Goal: Use online tool/utility: Utilize a website feature to perform a specific function

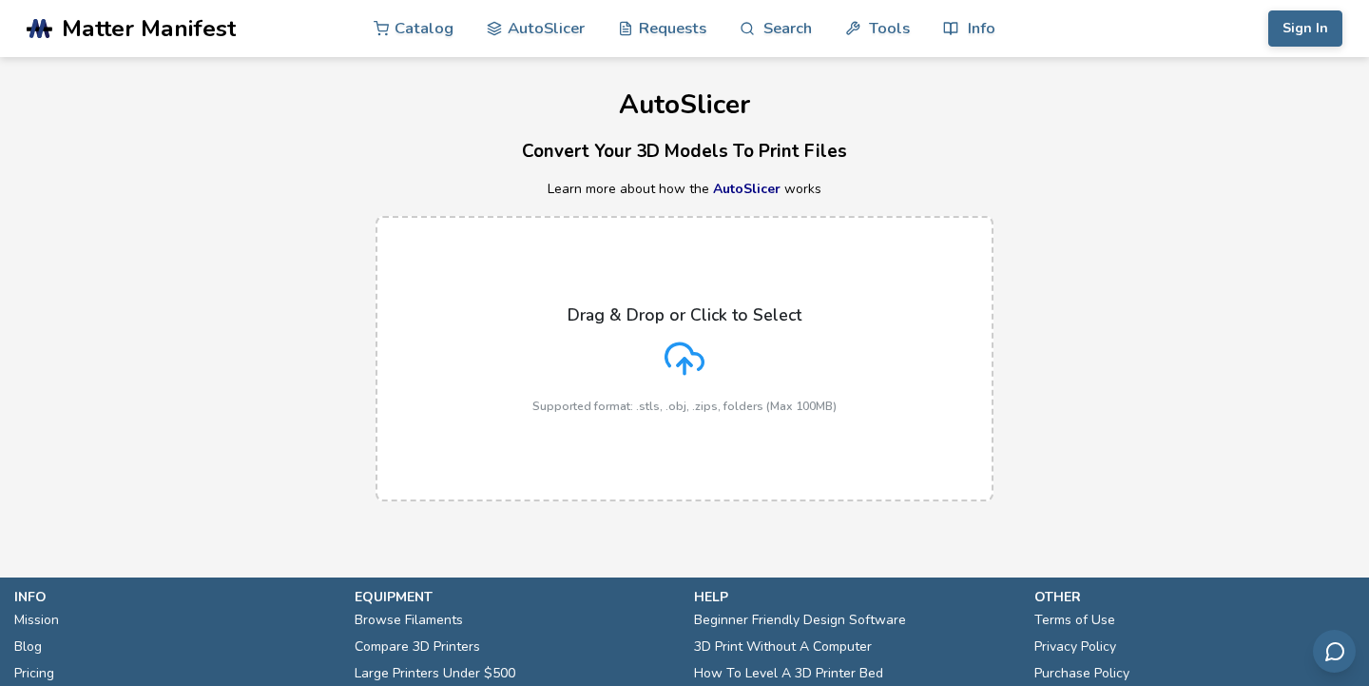
click at [690, 339] on icon at bounding box center [685, 359] width 40 height 40
click at [0, 0] on input "Drag & Drop or Click to Select Supported format: .stls, .obj, .zips, folders (M…" at bounding box center [0, 0] width 0 height 0
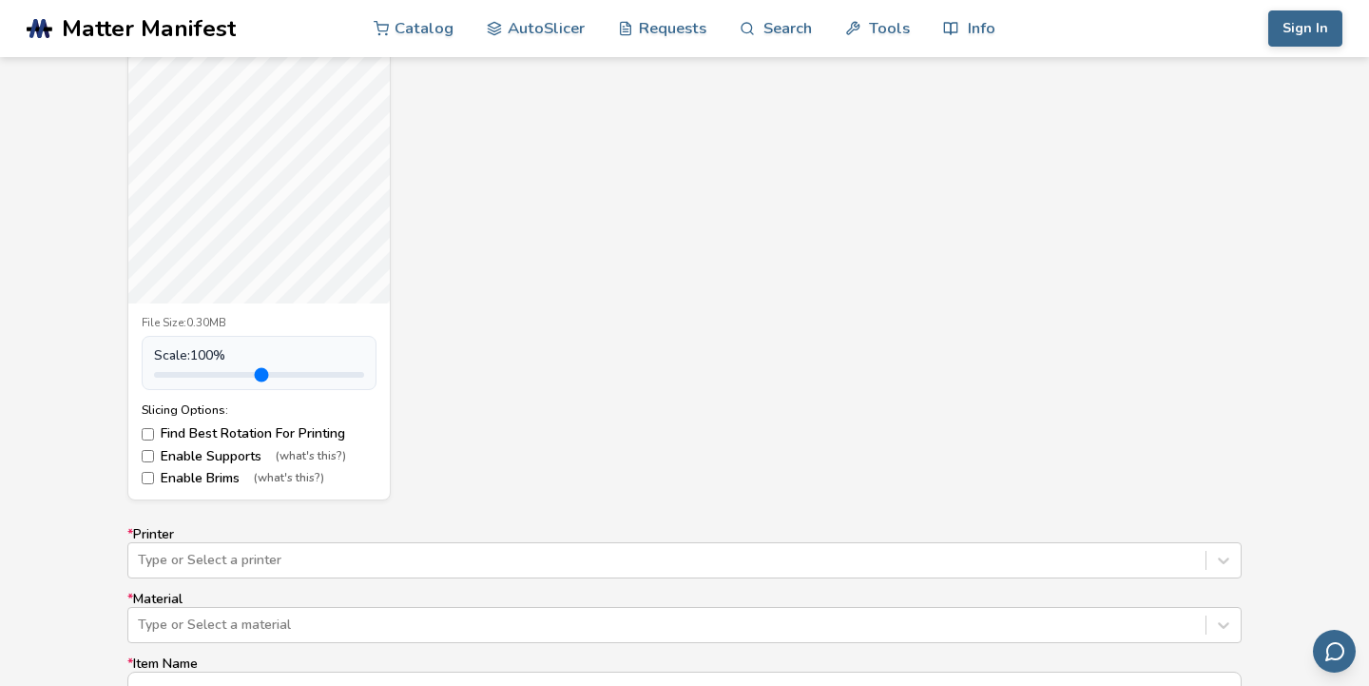
scroll to position [801, 0]
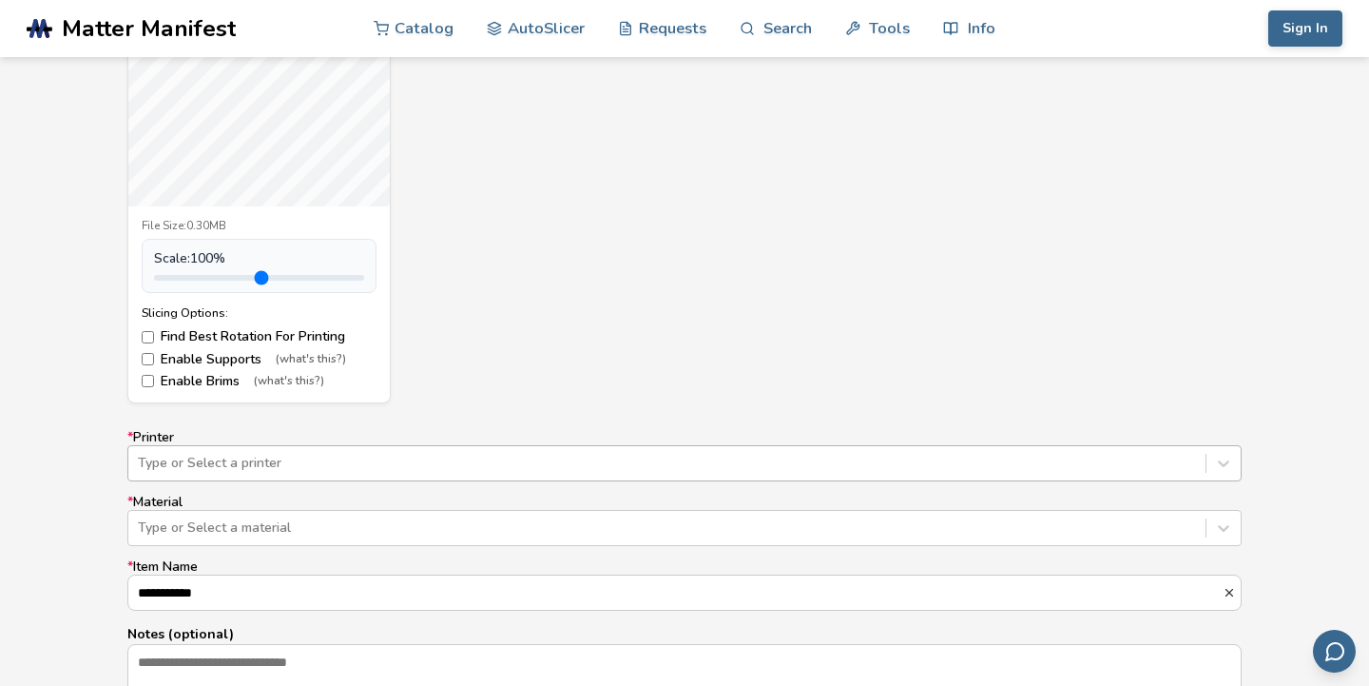
click at [163, 463] on div "Type or Select a printer" at bounding box center [684, 463] width 1115 height 36
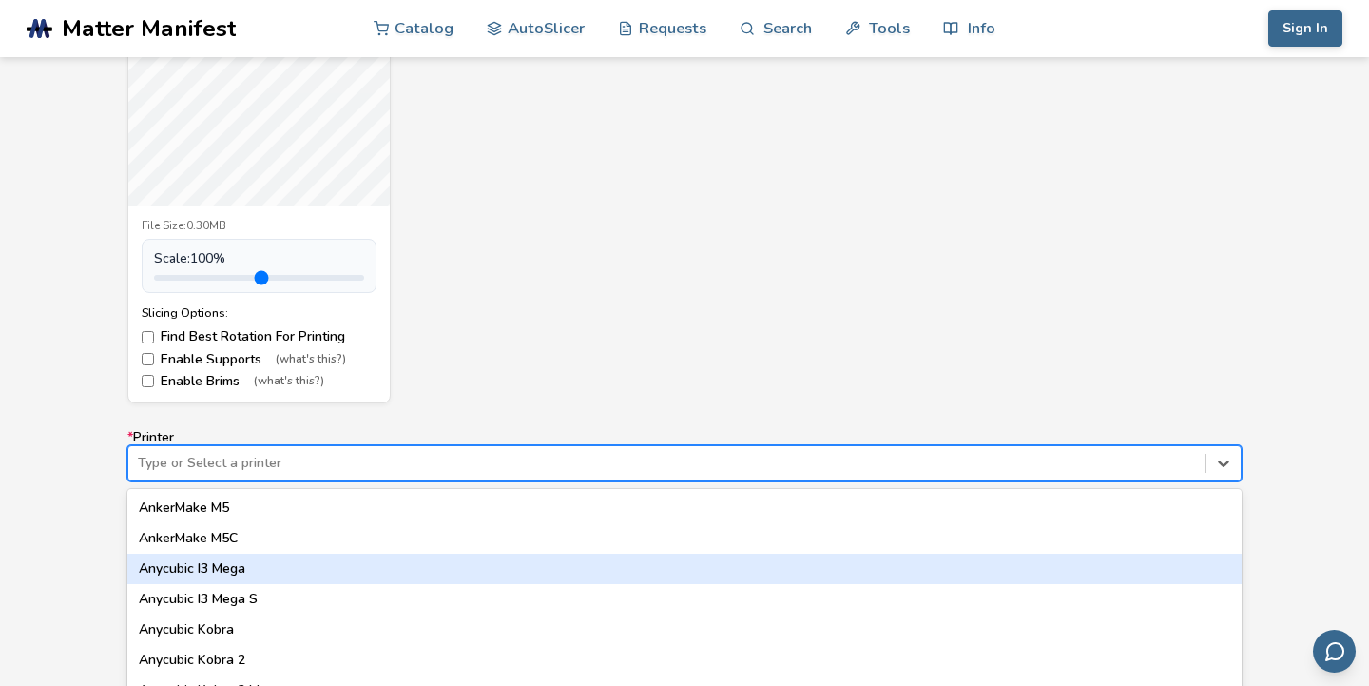
scroll to position [969, 0]
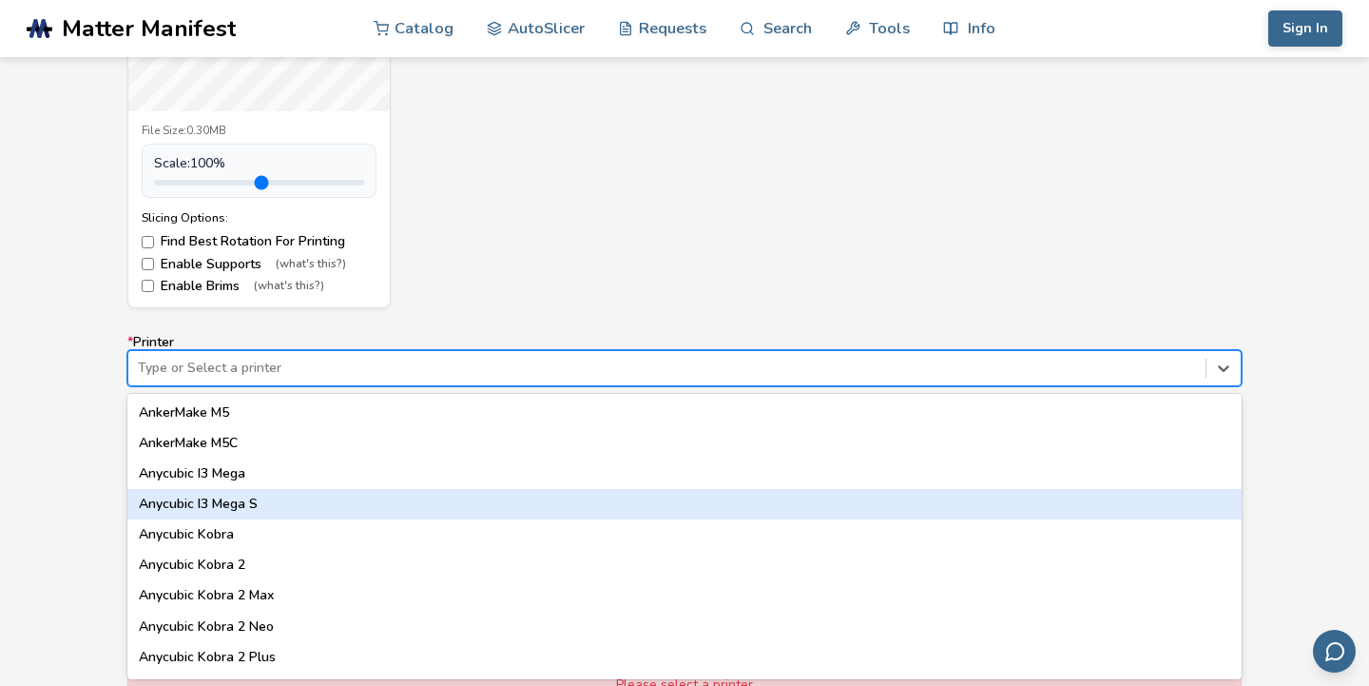
click at [186, 502] on div "Anycubic I3 Mega S" at bounding box center [684, 504] width 1115 height 30
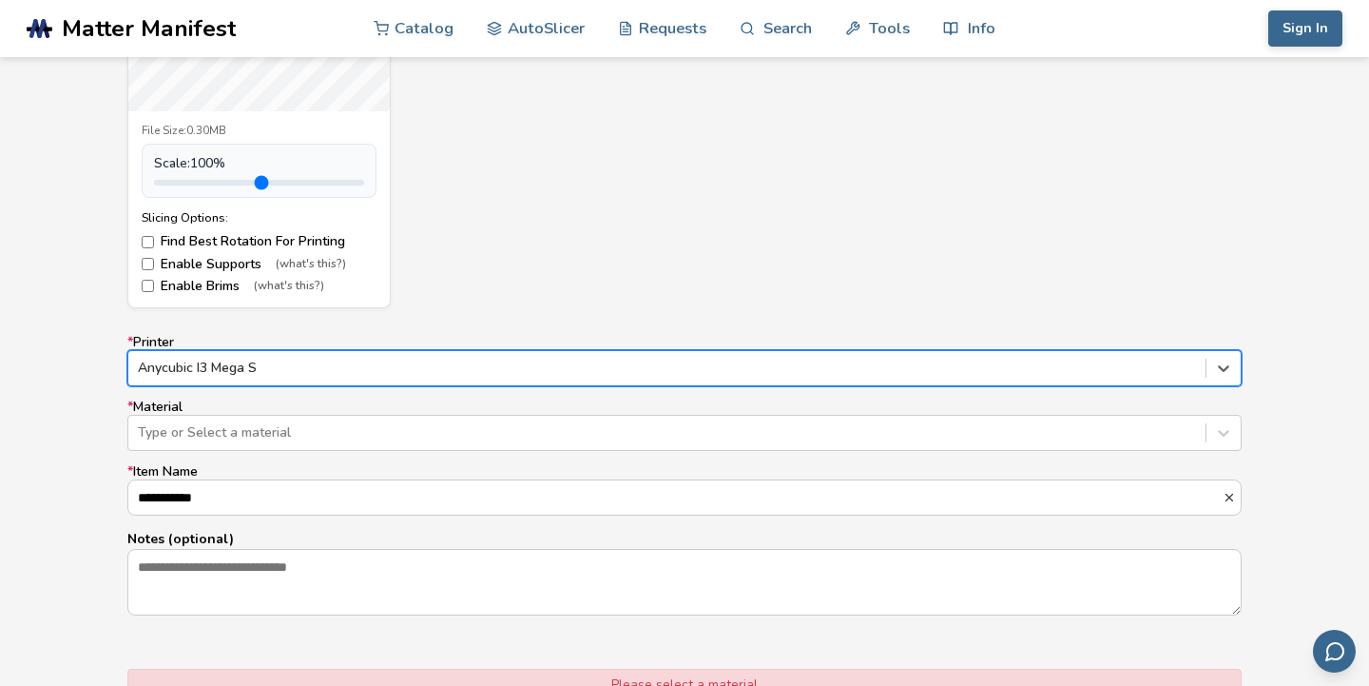
click at [166, 412] on label "* Material Type or Select a material" at bounding box center [684, 424] width 1115 height 51
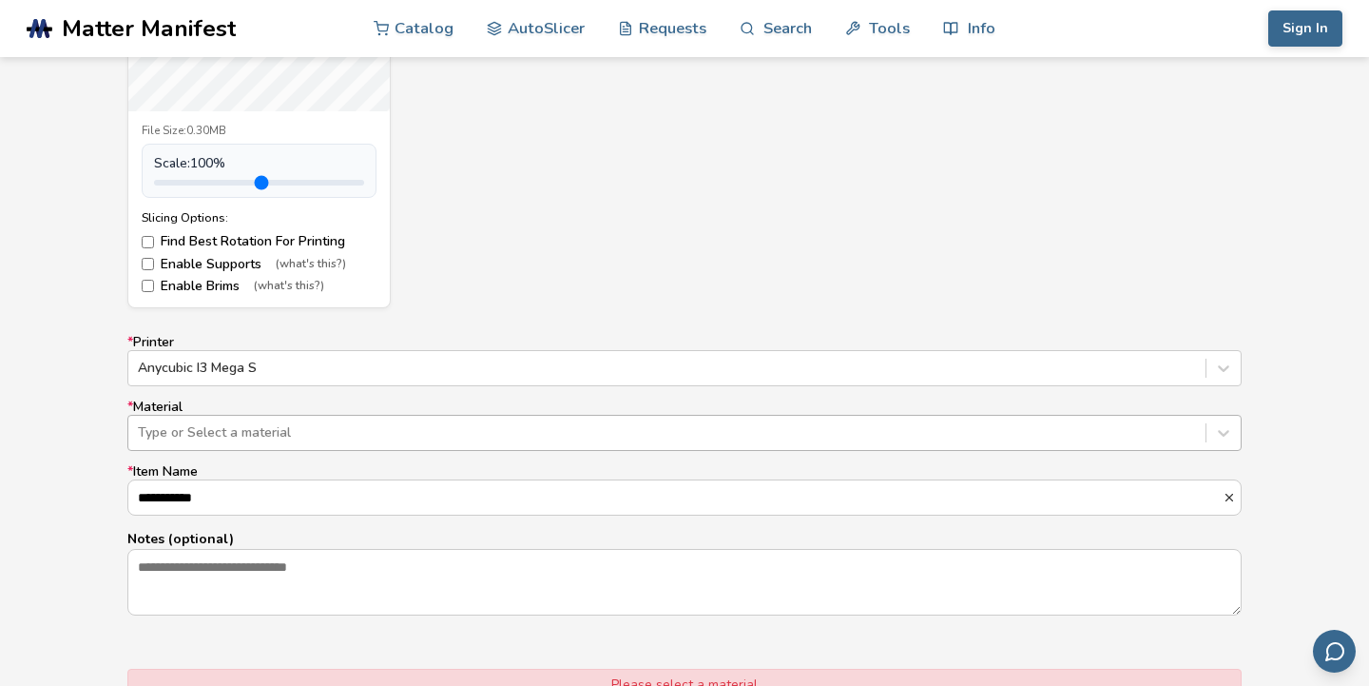
click at [169, 438] on div at bounding box center [667, 432] width 1058 height 19
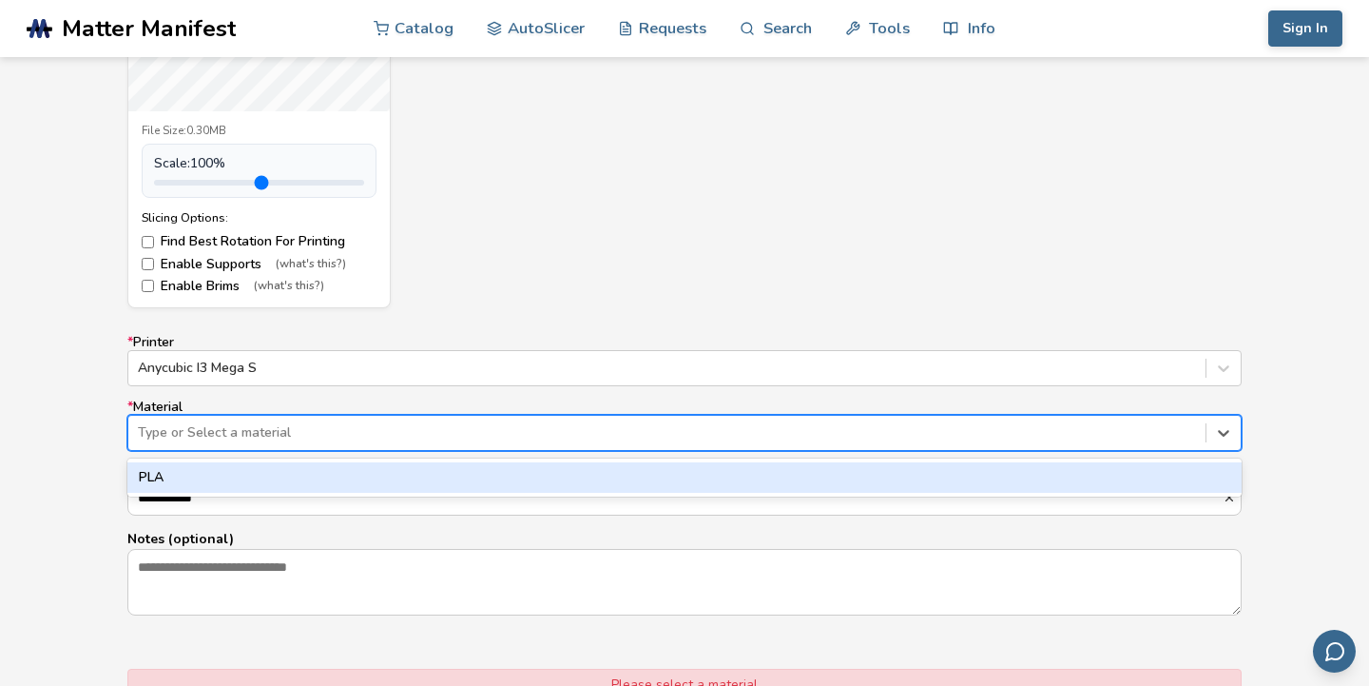
click at [176, 483] on div "PLA" at bounding box center [684, 477] width 1115 height 30
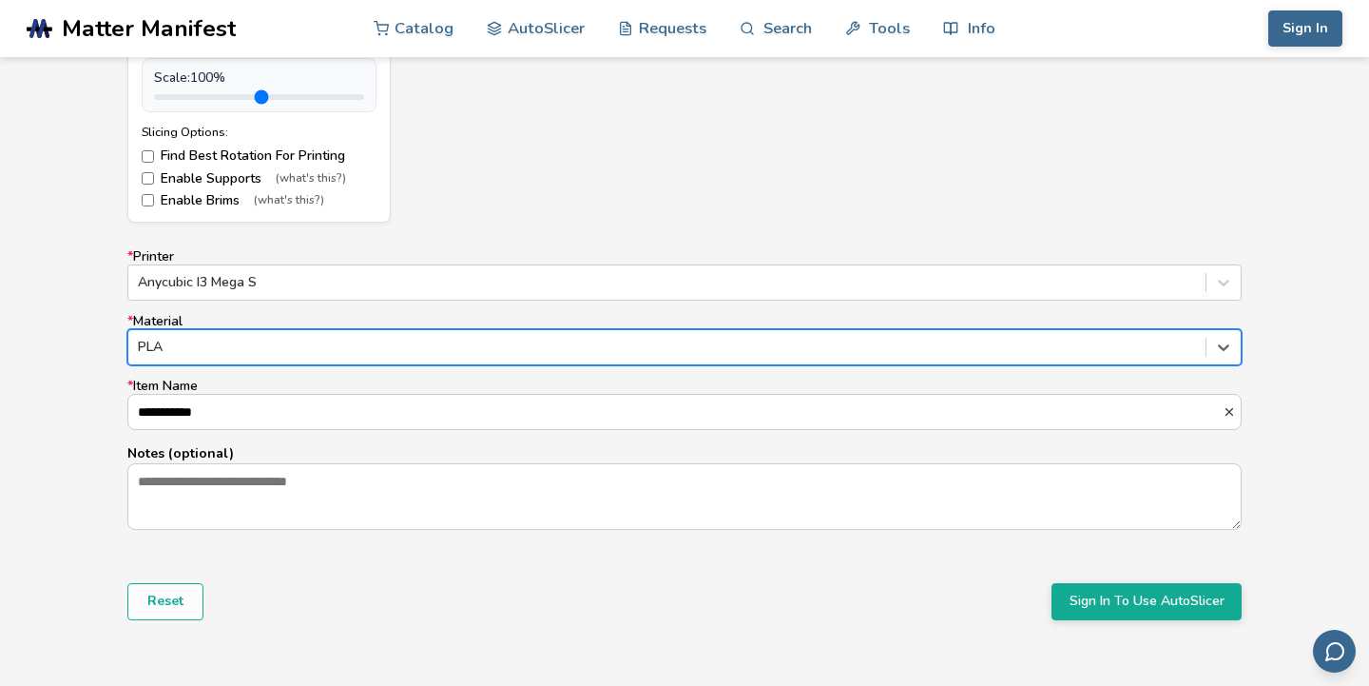
scroll to position [1057, 0]
click at [1131, 592] on button "Sign In To Use AutoSlicer" at bounding box center [1147, 599] width 190 height 36
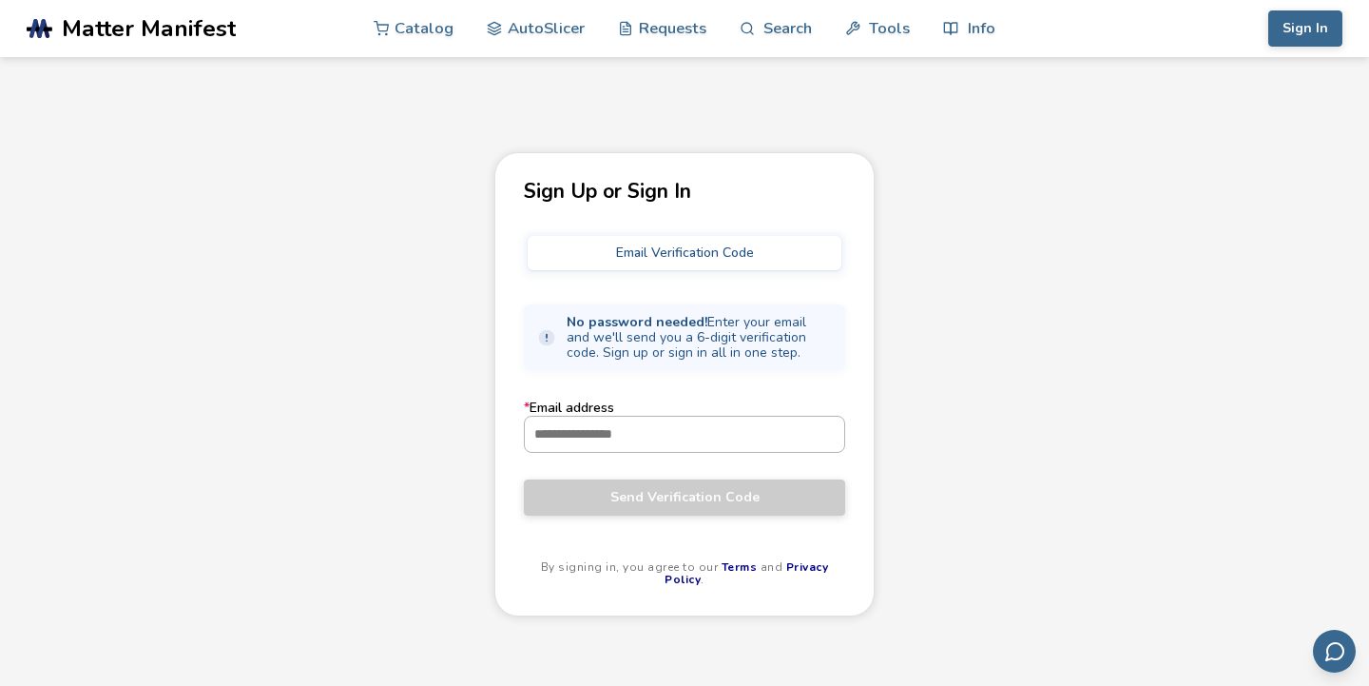
click at [594, 420] on input "* Email address" at bounding box center [685, 434] width 320 height 34
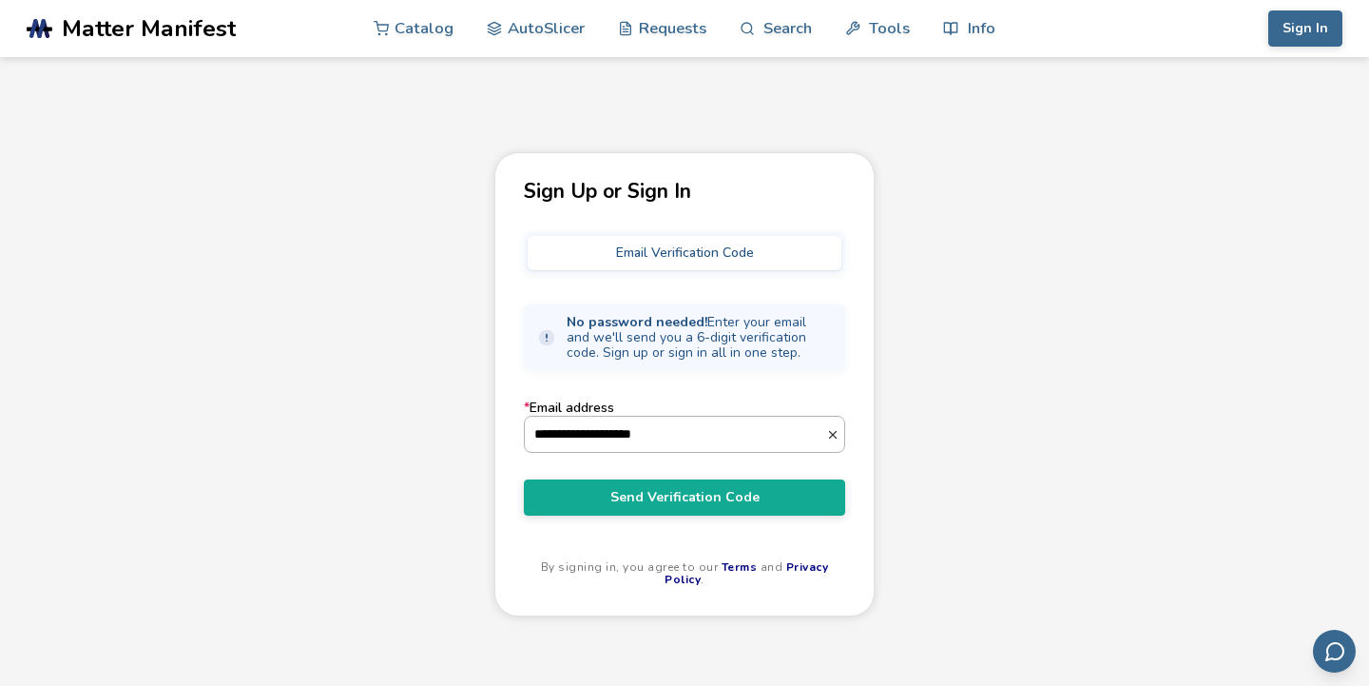
click at [604, 426] on input "**********" at bounding box center [675, 434] width 301 height 34
click at [604, 437] on input "**********" at bounding box center [675, 434] width 301 height 34
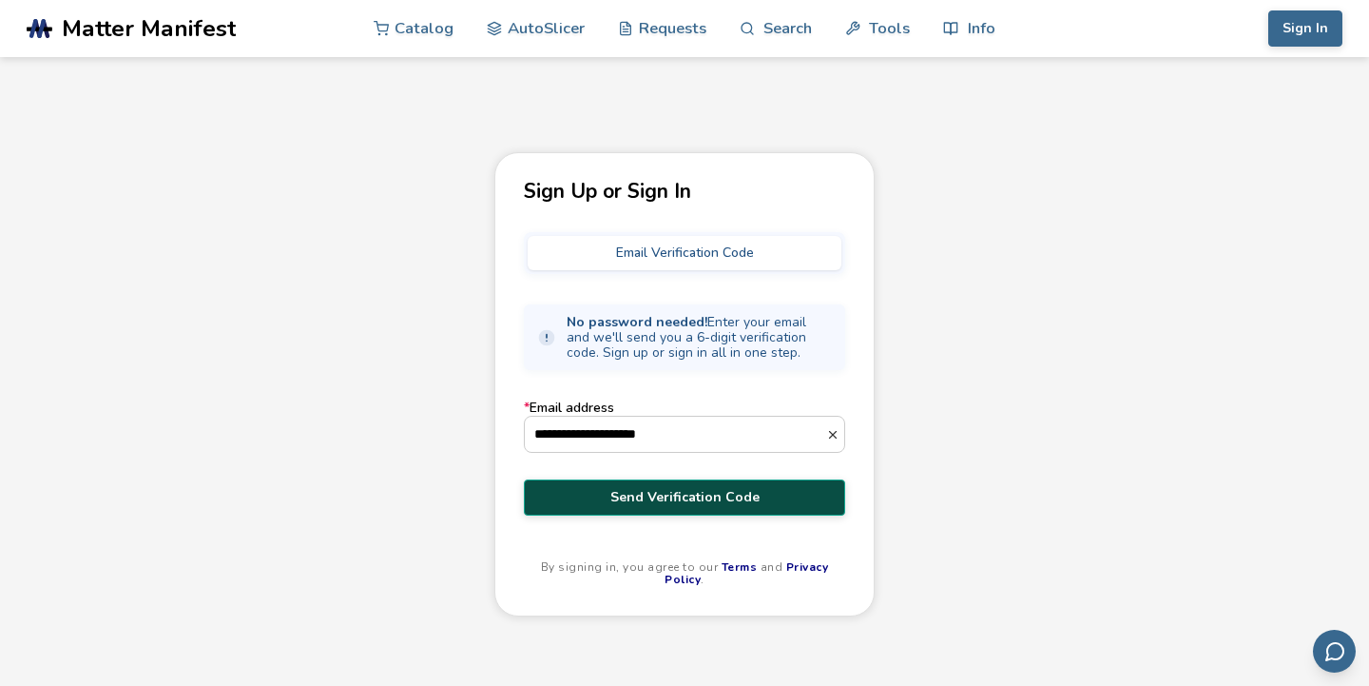
type input "**********"
click at [623, 490] on span "Send Verification Code" at bounding box center [684, 497] width 293 height 15
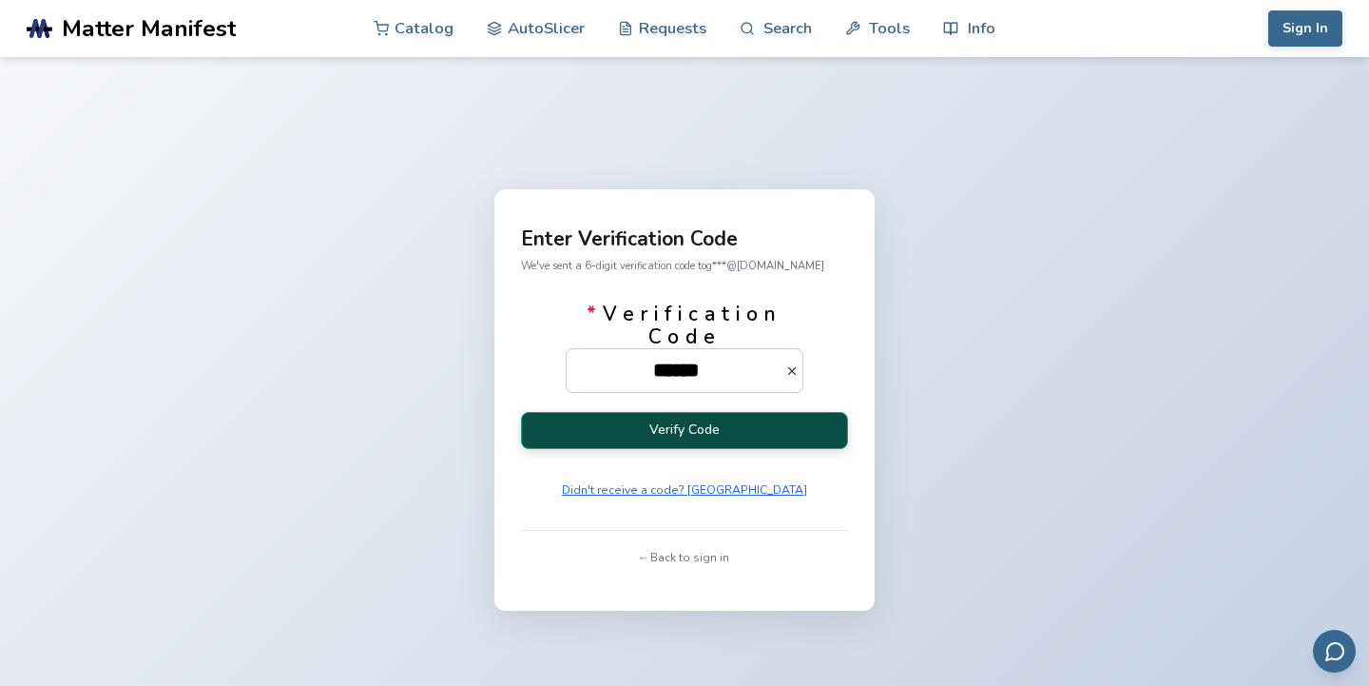
type input "******"
click at [541, 437] on button "Verify Code" at bounding box center [684, 430] width 327 height 37
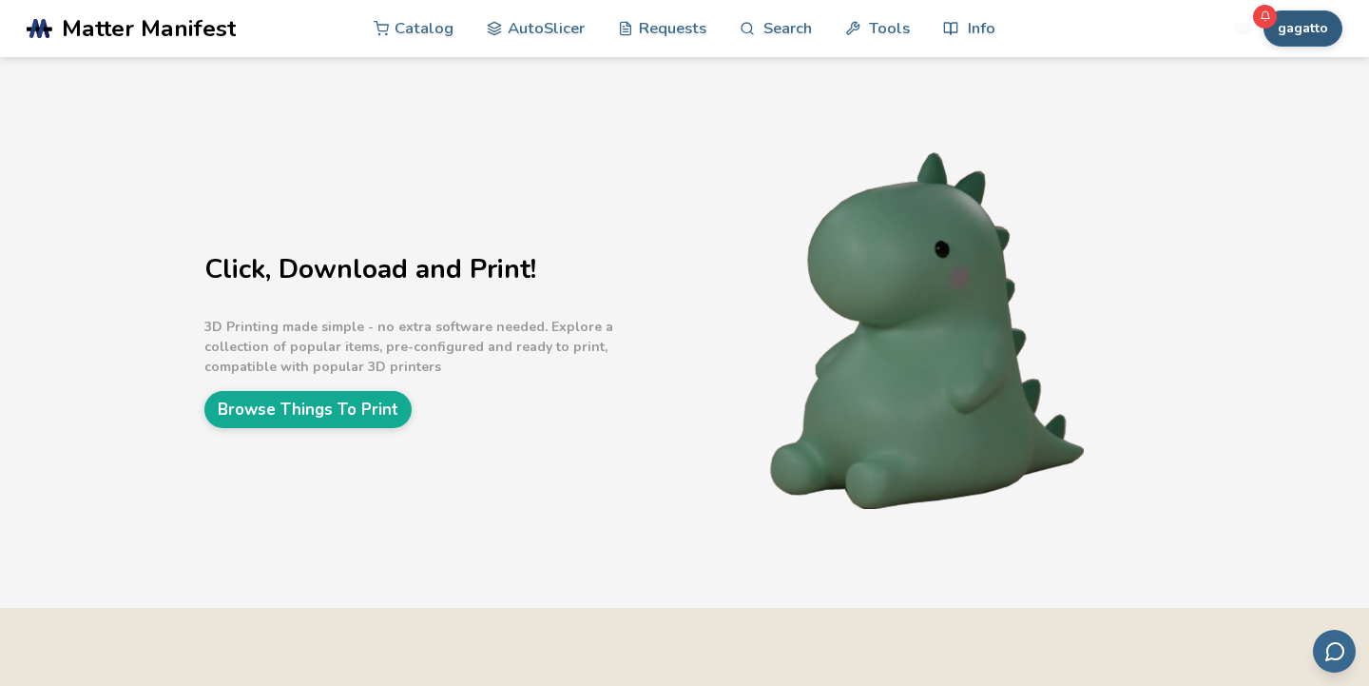
click at [1291, 37] on button "gagatto" at bounding box center [1303, 28] width 79 height 36
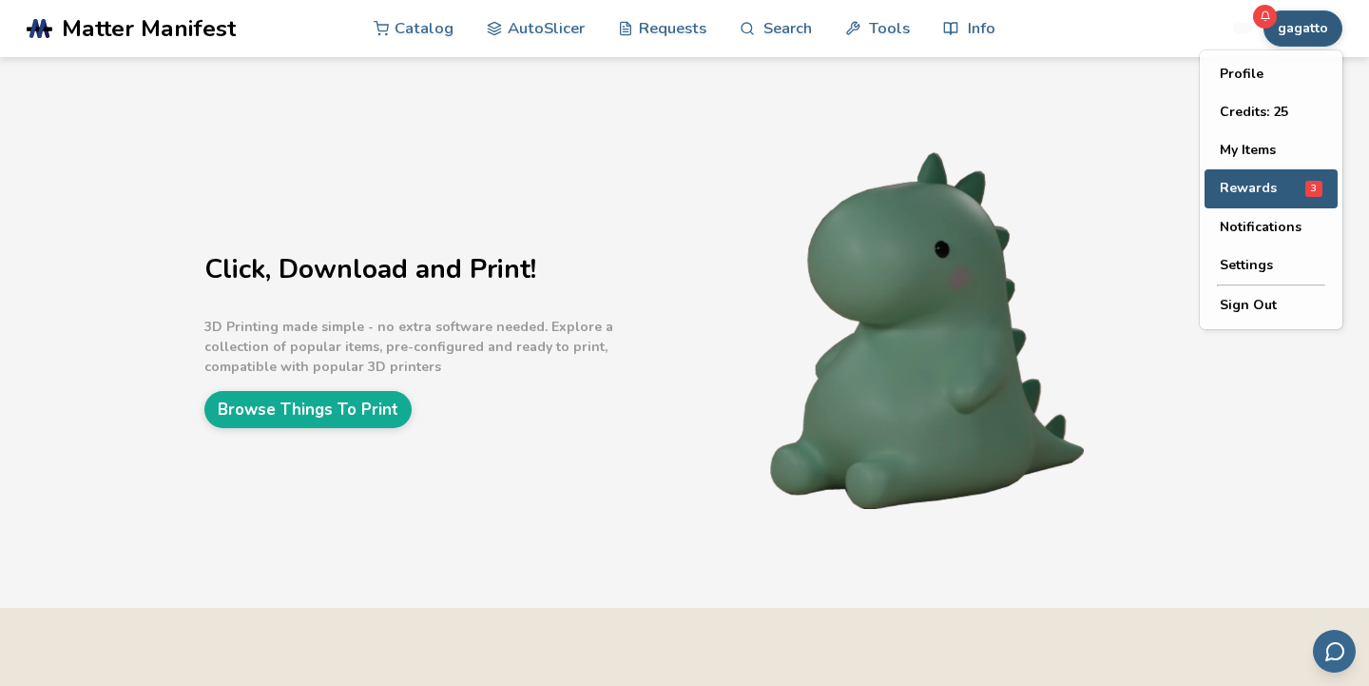
click at [1275, 188] on div "Rewards 3" at bounding box center [1271, 189] width 103 height 16
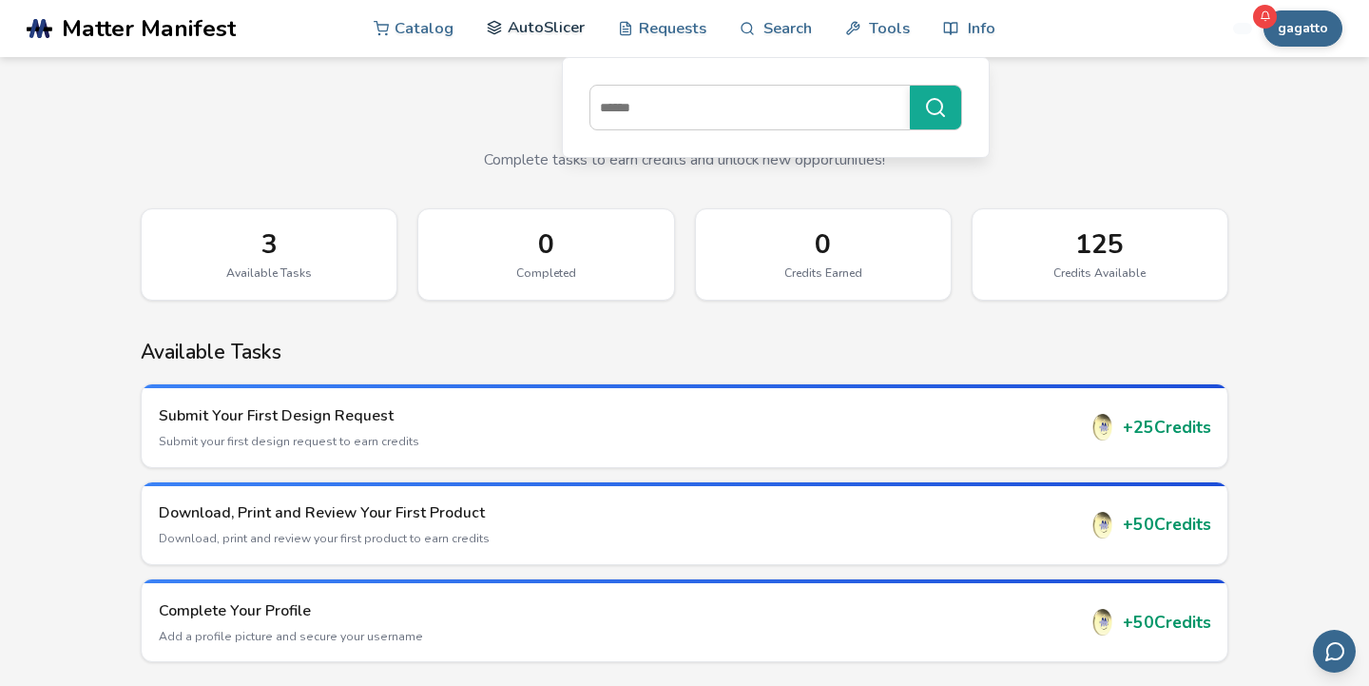
click at [534, 24] on link "AutoSlicer" at bounding box center [536, 27] width 98 height 57
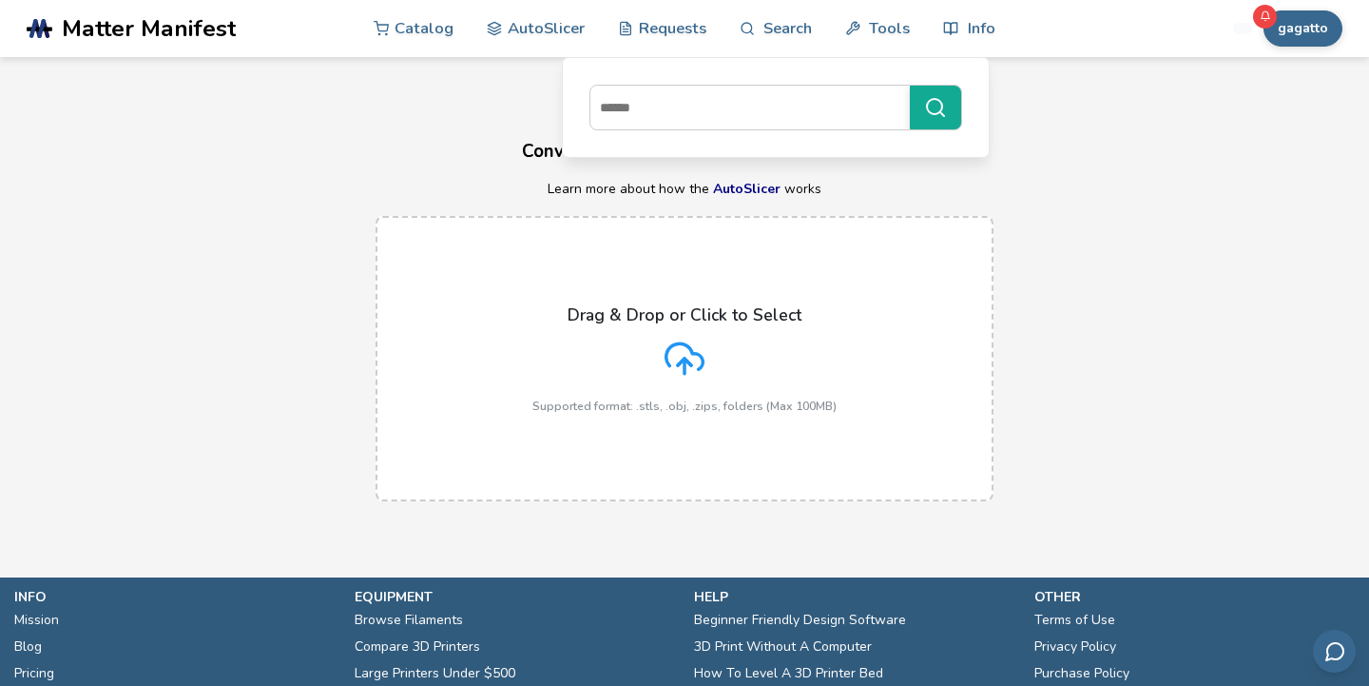
click at [746, 363] on div "Drag & Drop or Click to Select Supported format: .stls, .obj, .zips, folders (M…" at bounding box center [685, 358] width 304 height 107
click at [0, 0] on input "Drag & Drop or Click to Select Supported format: .stls, .obj, .zips, folders (M…" at bounding box center [0, 0] width 0 height 0
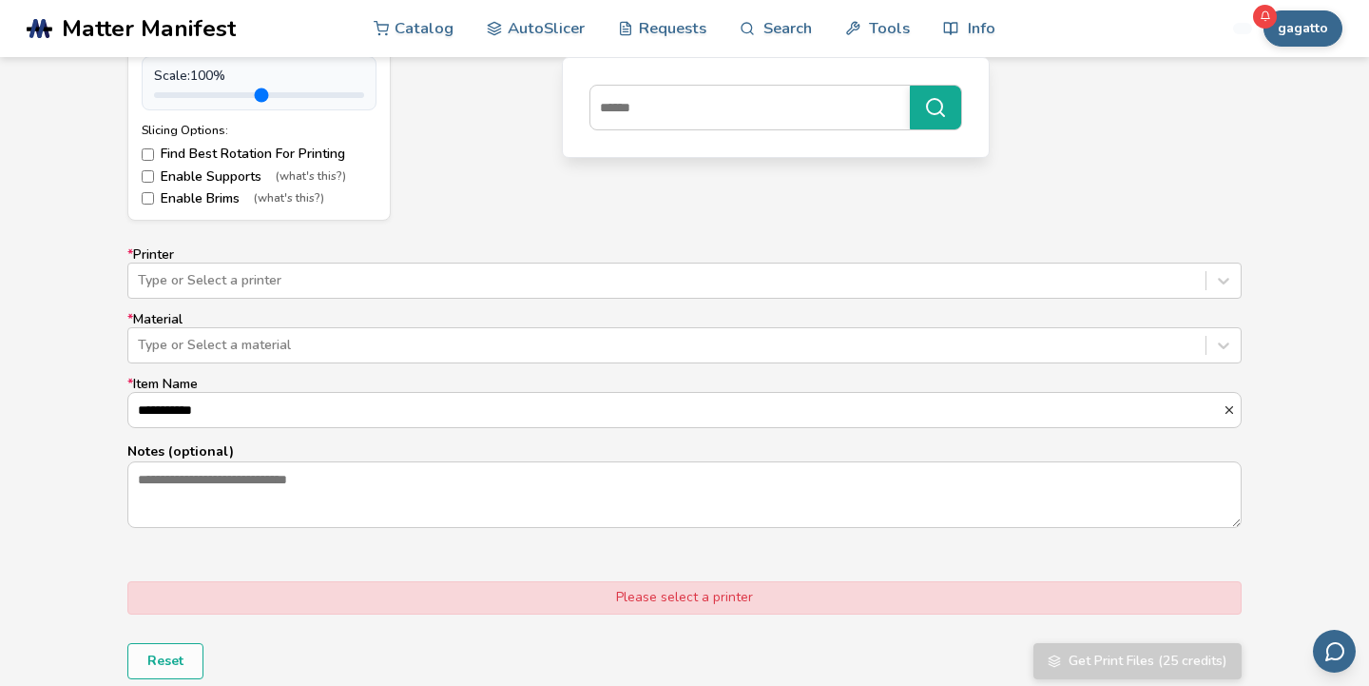
scroll to position [1055, 0]
click at [155, 350] on div at bounding box center [667, 347] width 1058 height 19
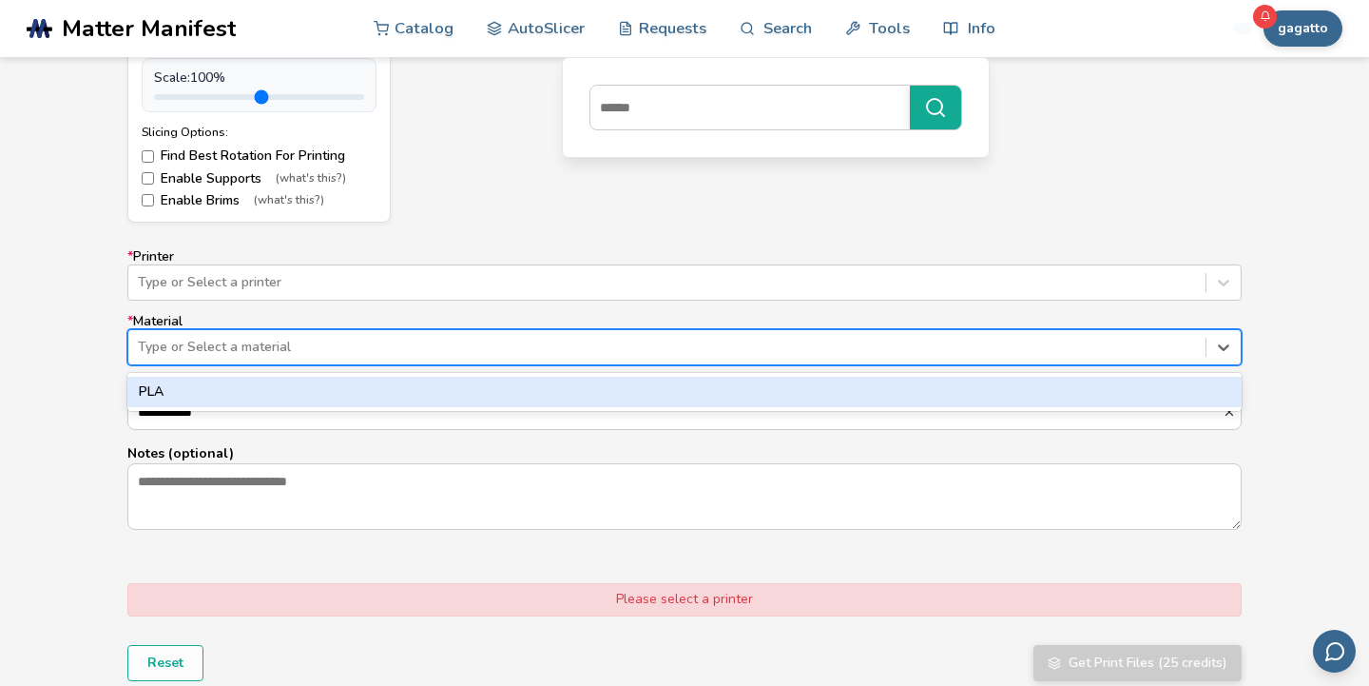
click at [168, 401] on div "PLA" at bounding box center [684, 392] width 1115 height 30
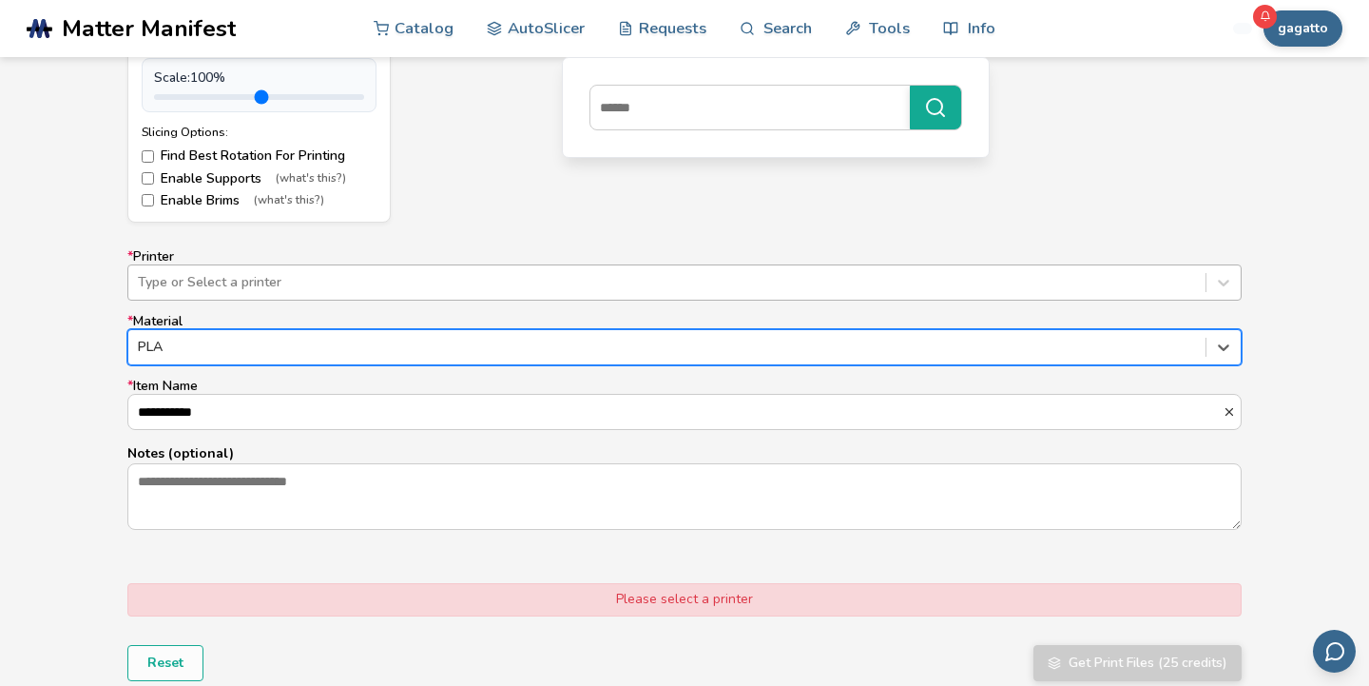
click at [175, 289] on div at bounding box center [667, 282] width 1058 height 19
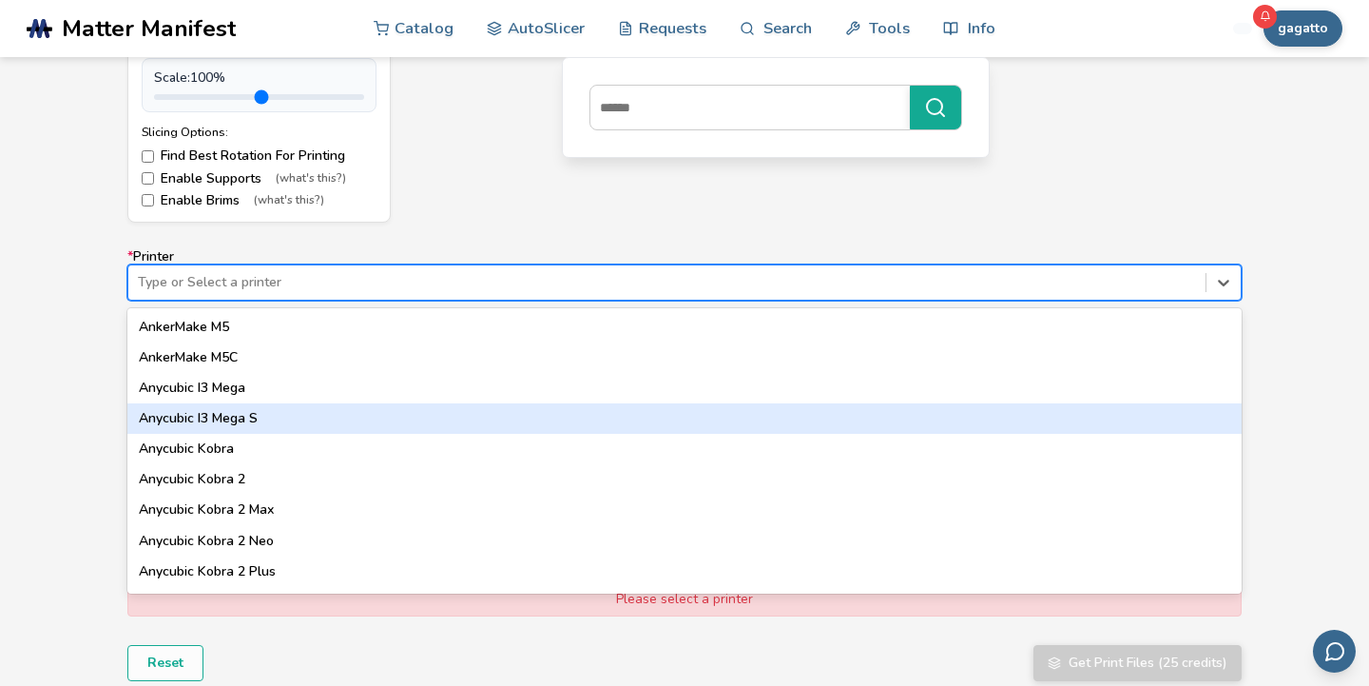
click at [212, 416] on div "Anycubic I3 Mega S" at bounding box center [684, 418] width 1115 height 30
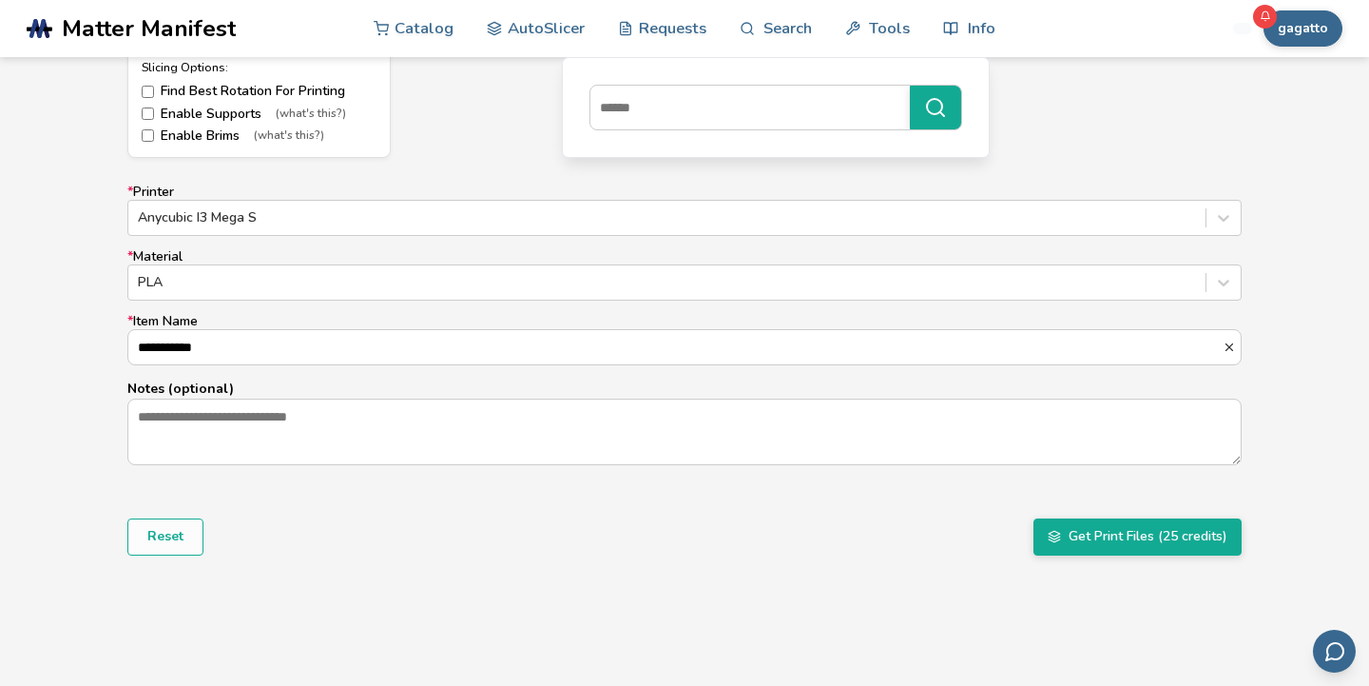
scroll to position [1129, 0]
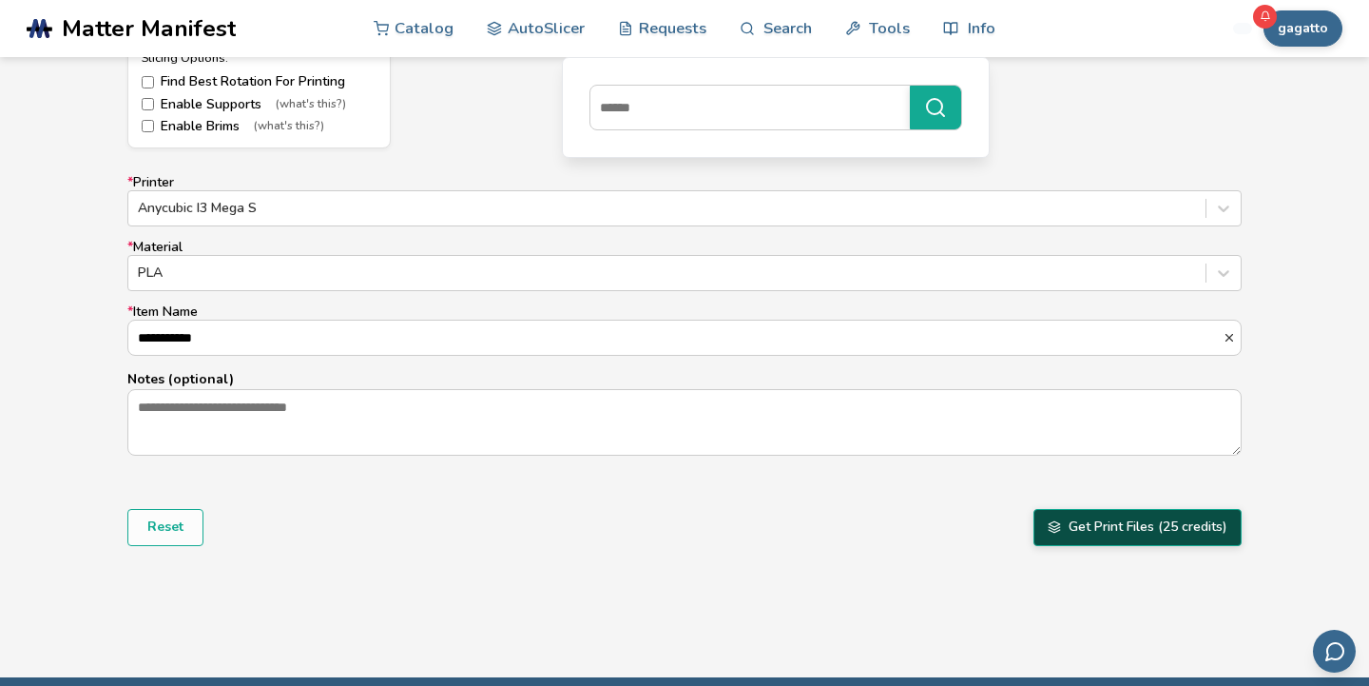
click at [1098, 518] on button "Get Print Files (25 credits)" at bounding box center [1138, 527] width 208 height 36
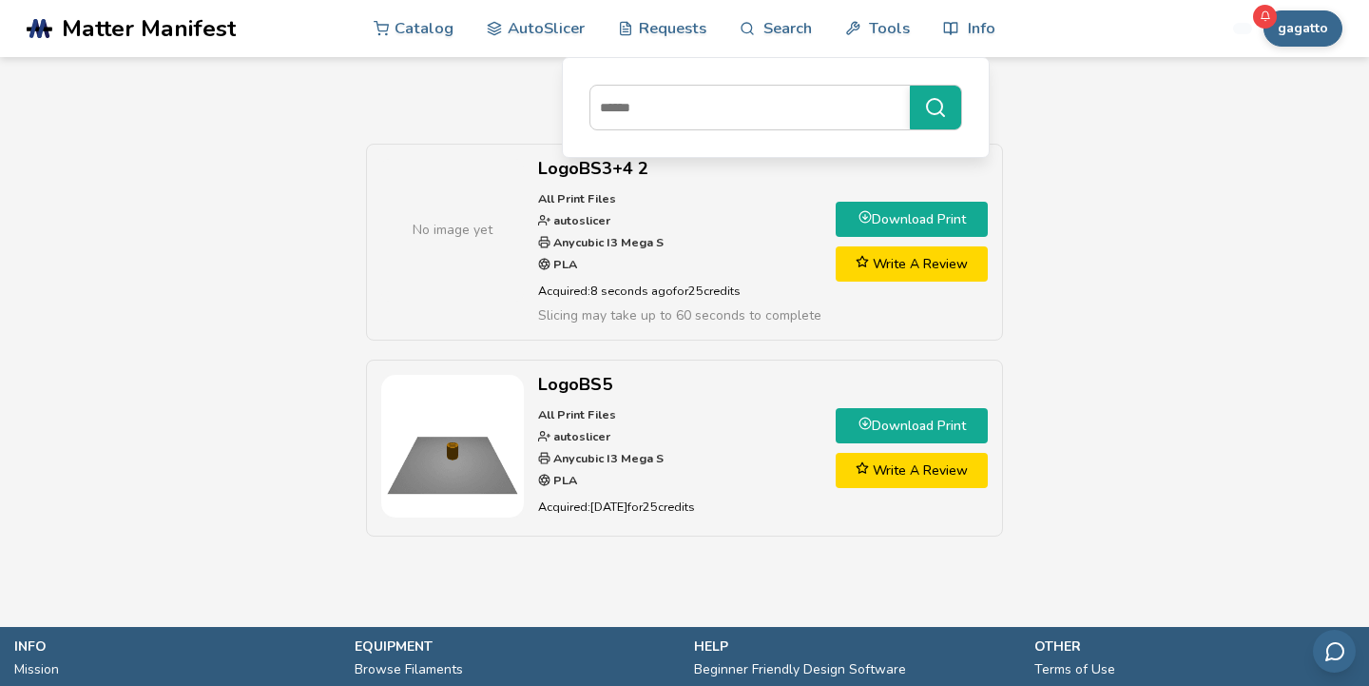
click at [877, 226] on link "Download Print" at bounding box center [912, 219] width 152 height 35
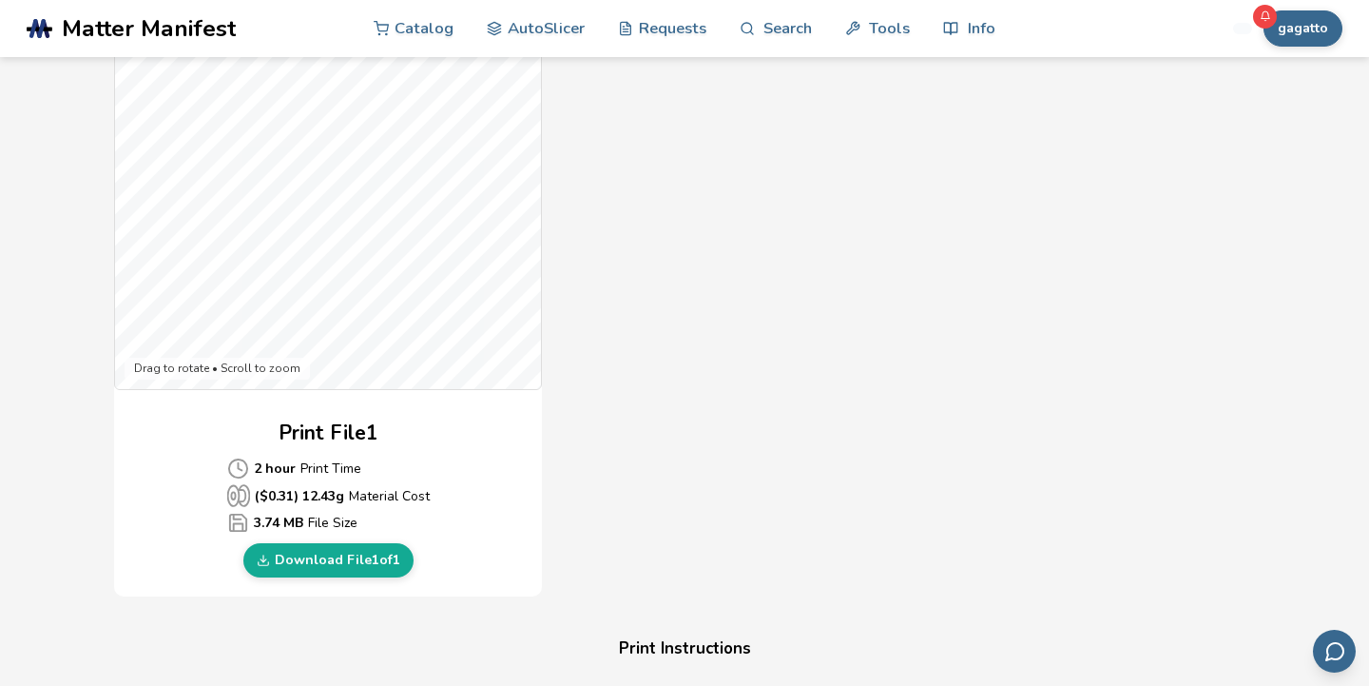
scroll to position [599, 0]
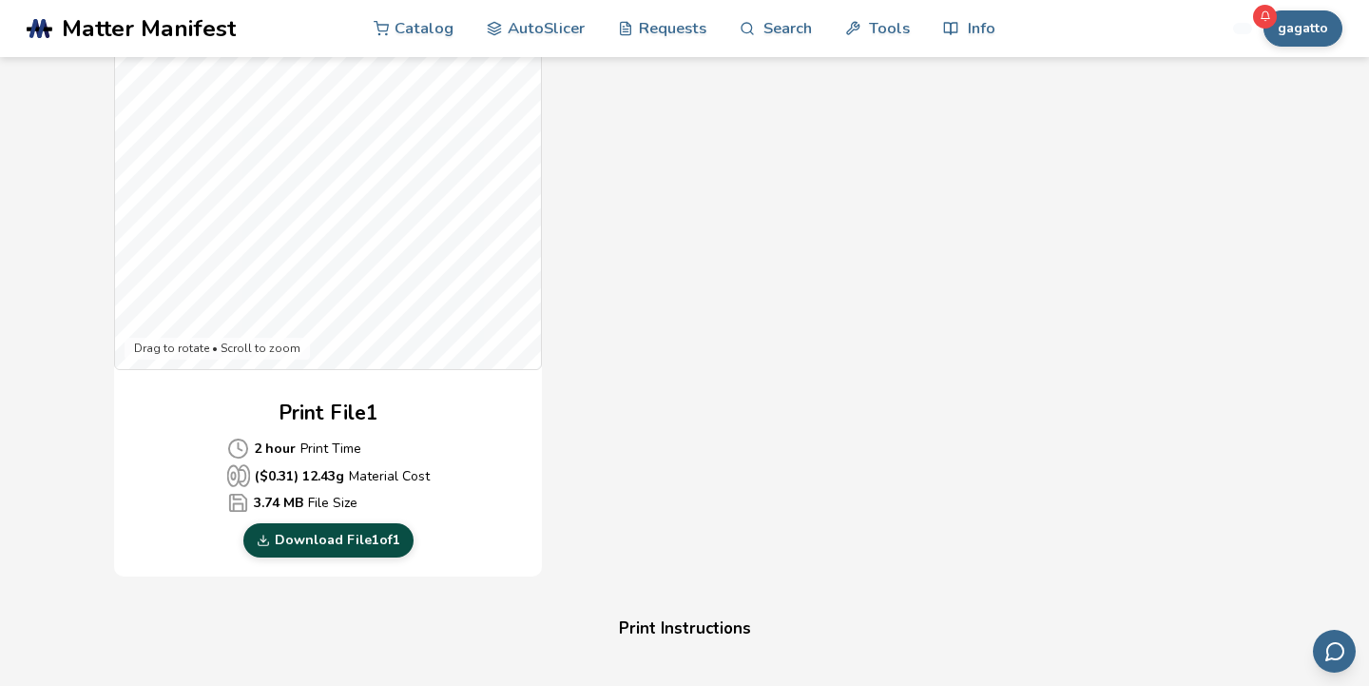
click at [267, 553] on link "Download File 1 of 1" at bounding box center [328, 540] width 170 height 34
